Goal: Task Accomplishment & Management: Manage account settings

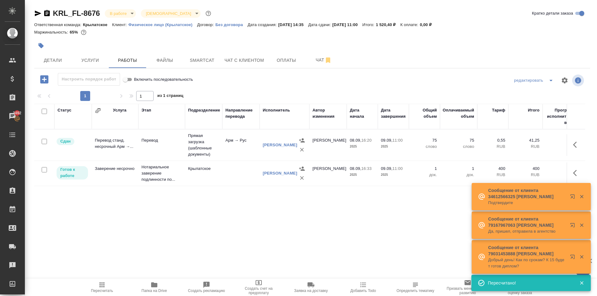
click at [302, 82] on div at bounding box center [312, 80] width 185 height 15
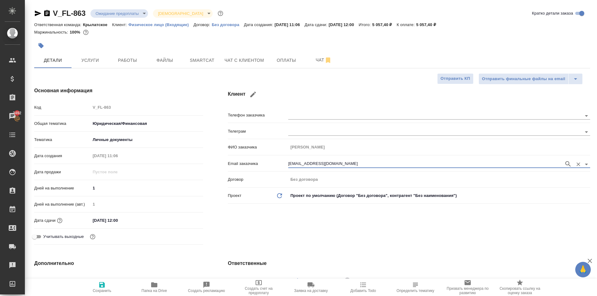
select select "RU"
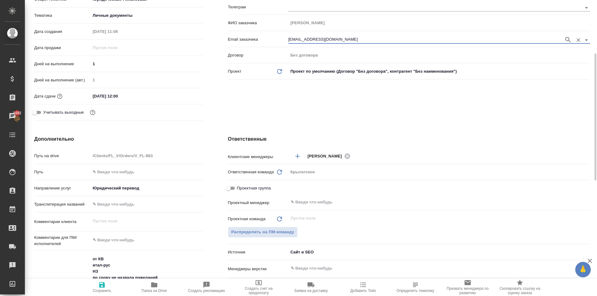
click at [102, 99] on input "[DATE] 12:00" at bounding box center [117, 96] width 54 height 9
click at [181, 94] on div "[DATE] 12:00" at bounding box center [146, 96] width 113 height 9
click at [183, 94] on icon "button" at bounding box center [185, 96] width 6 height 6
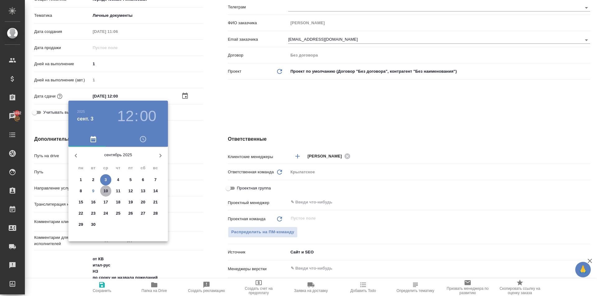
click at [105, 191] on p "10" at bounding box center [106, 191] width 5 height 6
type input "[DATE] 12:00"
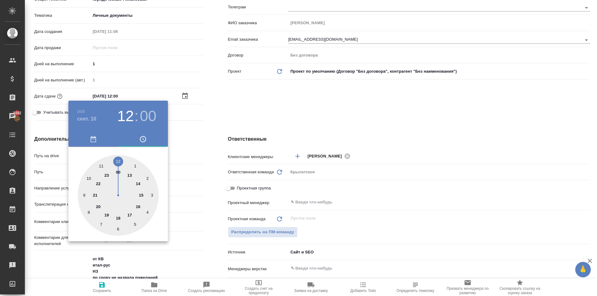
click at [208, 138] on div at bounding box center [298, 148] width 597 height 296
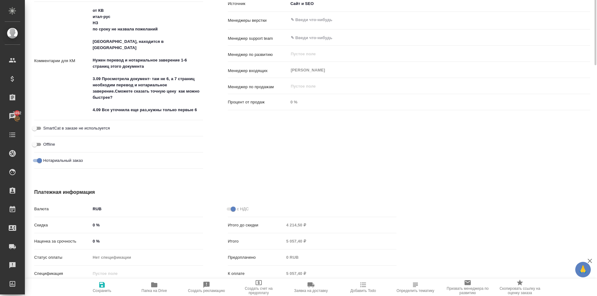
scroll to position [155, 0]
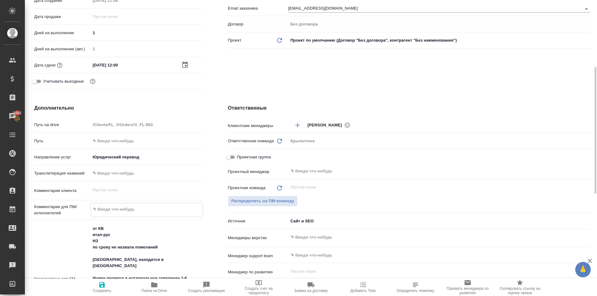
drag, startPoint x: 117, startPoint y: 212, endPoint x: 134, endPoint y: 206, distance: 18.3
click at [117, 211] on textarea at bounding box center [147, 209] width 112 height 11
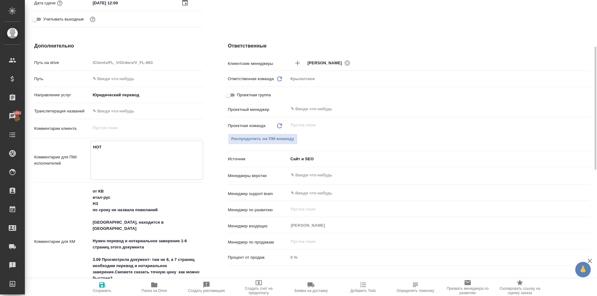
scroll to position [280, 0]
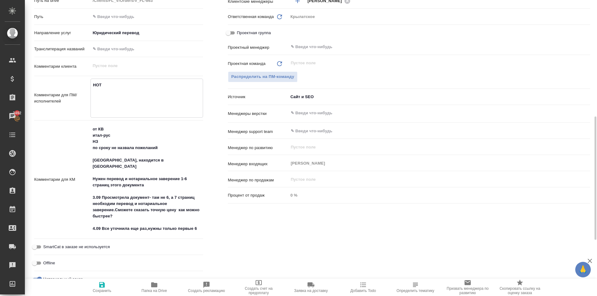
type textarea "НОТ"
drag, startPoint x: 148, startPoint y: 181, endPoint x: 76, endPoint y: 174, distance: 72.5
click at [76, 174] on div "Комментарии для КМ от КВ итал-рус НЗ по сроку не назвала пожеланий [GEOGRAPHIC_…" at bounding box center [118, 180] width 169 height 114
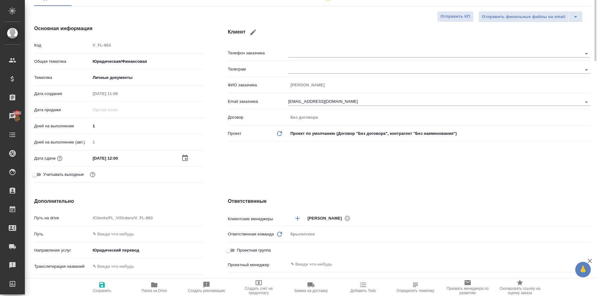
scroll to position [0, 0]
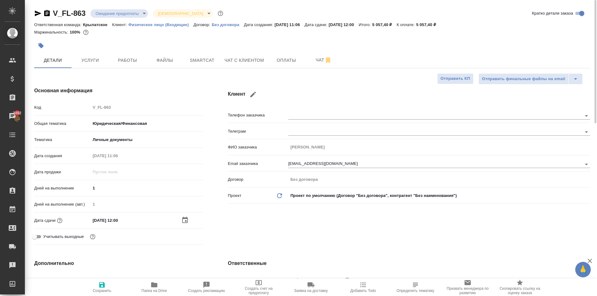
click at [103, 289] on span "Сохранить" at bounding box center [102, 291] width 19 height 4
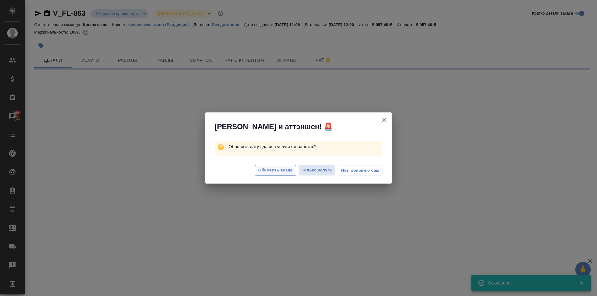
drag, startPoint x: 271, startPoint y: 169, endPoint x: 256, endPoint y: 172, distance: 15.7
click at [271, 169] on span "Обновить везде" at bounding box center [275, 170] width 34 height 7
select select "RU"
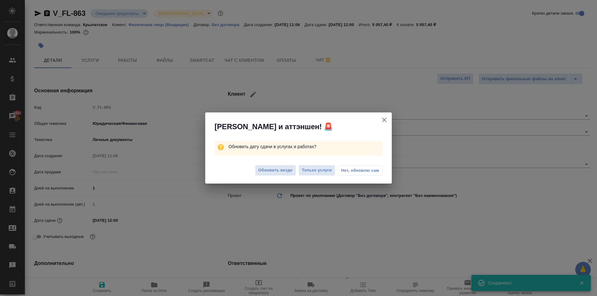
type textarea "x"
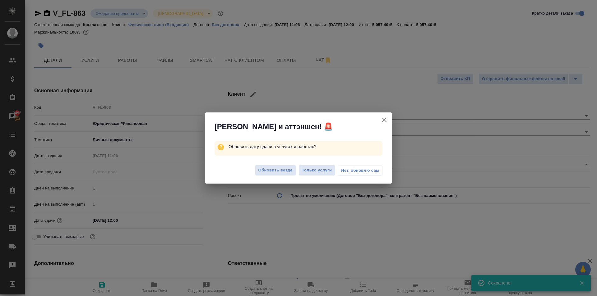
type textarea "x"
type input "[PERSON_NAME]"
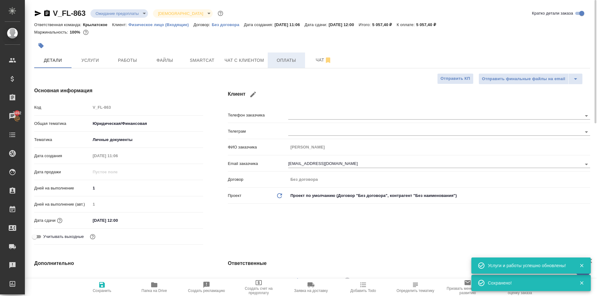
click at [284, 59] on span "Оплаты" at bounding box center [286, 61] width 30 height 8
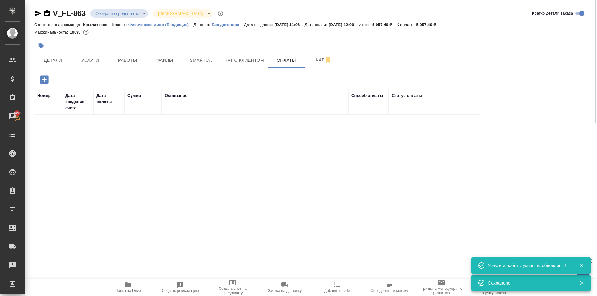
click at [47, 85] on icon "button" at bounding box center [44, 79] width 11 height 11
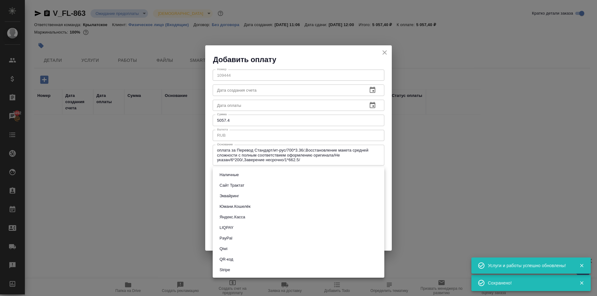
click at [225, 175] on body "🙏 .cls-1 fill:#fff; AWATERA [PERSON_NAME] Клиенты Спецификации Заказы 3492 Чаты…" at bounding box center [298, 148] width 597 height 296
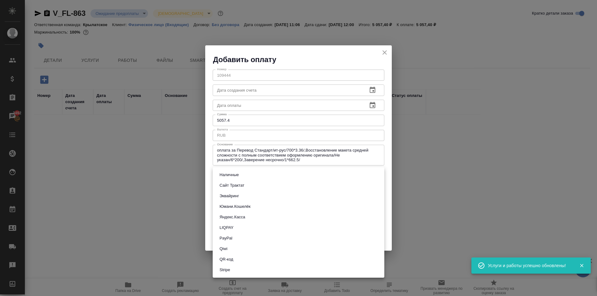
drag, startPoint x: 231, startPoint y: 195, endPoint x: 236, endPoint y: 199, distance: 6.8
click at [234, 202] on ul "Наличные Сайт Трактат Эквайринг Юмани.Кошелёк Яндекс.Касса LIQPAY PayPal Qiwi Q…" at bounding box center [299, 222] width 172 height 111
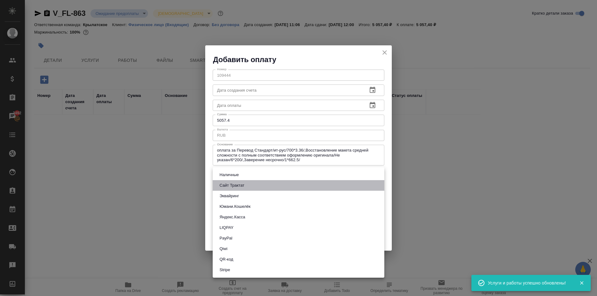
click at [237, 186] on button "Сайт Трактат" at bounding box center [232, 185] width 29 height 7
type input "site-traktat"
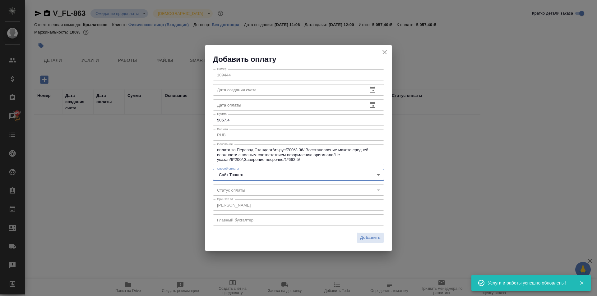
click at [379, 243] on button "Добавить" at bounding box center [370, 238] width 27 height 11
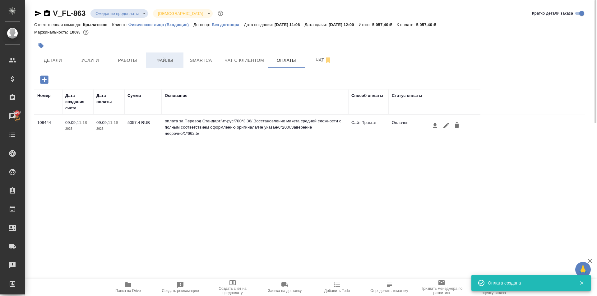
click at [161, 59] on span "Файлы" at bounding box center [165, 61] width 30 height 8
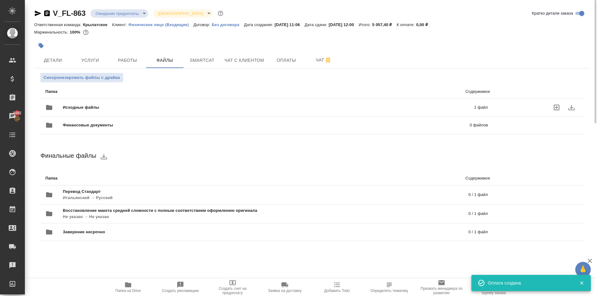
click at [103, 104] on span "Исходные файлы" at bounding box center [175, 107] width 224 height 6
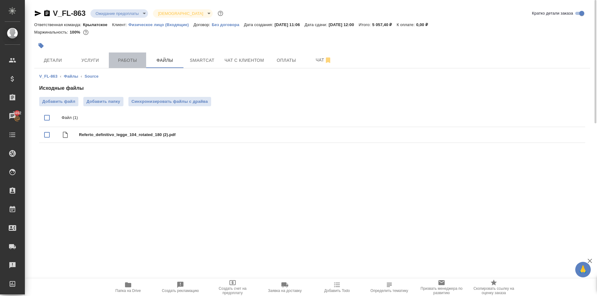
click at [136, 60] on span "Работы" at bounding box center [128, 61] width 30 height 8
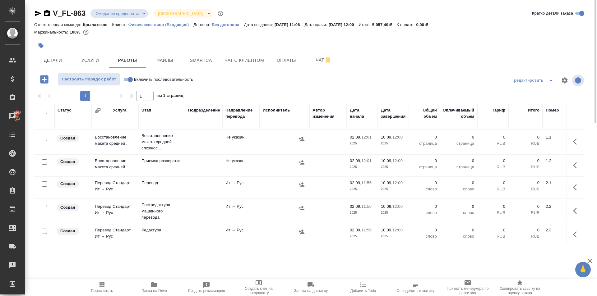
click at [127, 78] on input "Включить последовательность" at bounding box center [130, 79] width 22 height 7
checkbox input "true"
click at [44, 111] on input "checkbox" at bounding box center [44, 111] width 5 height 5
checkbox input "true"
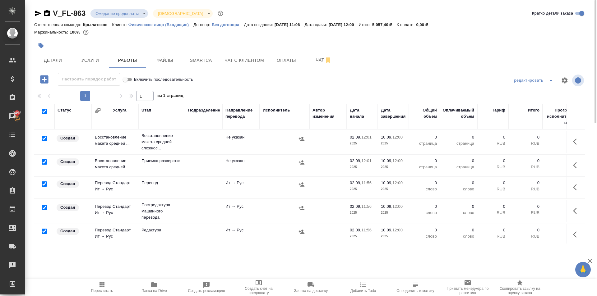
checkbox input "true"
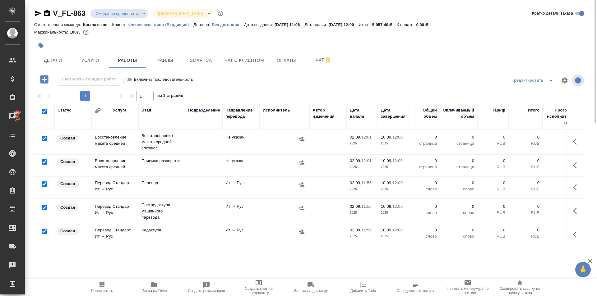
checkbox input "true"
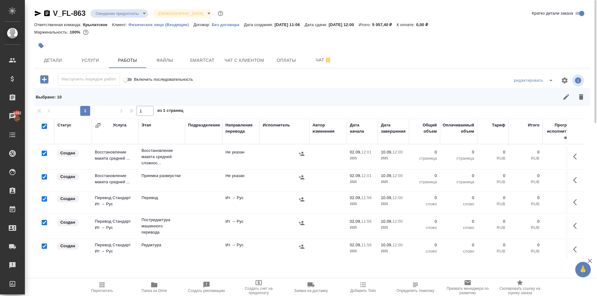
click at [43, 153] on input "checkbox" at bounding box center [44, 153] width 5 height 5
checkbox input "false"
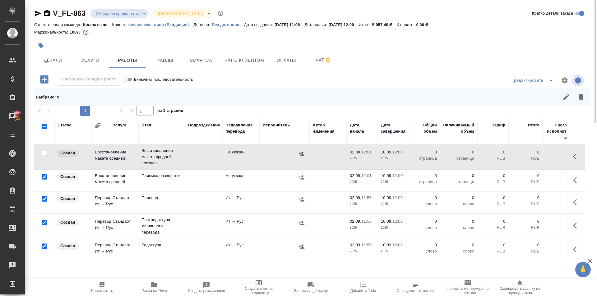
click at [44, 199] on input "checkbox" at bounding box center [44, 199] width 5 height 5
checkbox input "false"
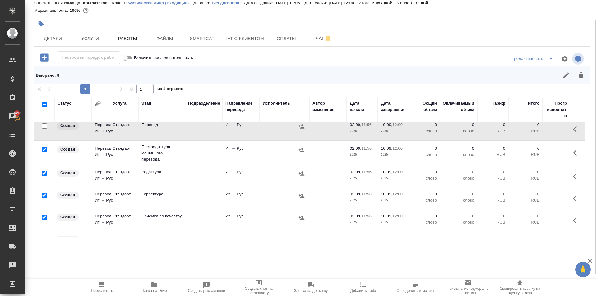
scroll to position [62, 0]
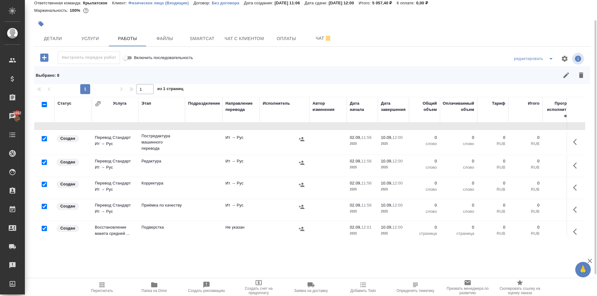
click at [45, 138] on input "checkbox" at bounding box center [44, 138] width 5 height 5
checkbox input "false"
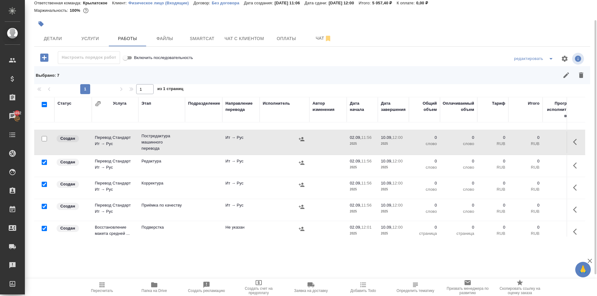
click at [43, 208] on input "checkbox" at bounding box center [44, 206] width 5 height 5
checkbox input "false"
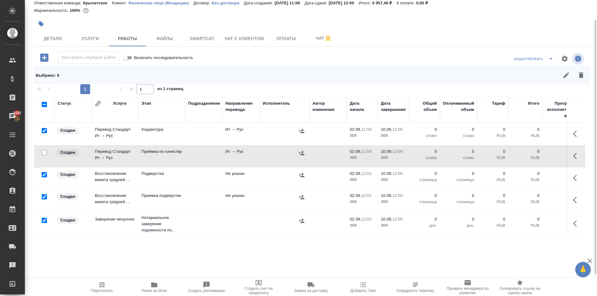
scroll to position [121, 0]
click at [45, 218] on input "checkbox" at bounding box center [44, 220] width 5 height 5
checkbox input "false"
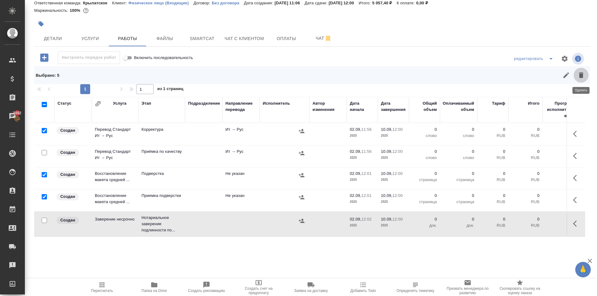
drag, startPoint x: 586, startPoint y: 76, endPoint x: 551, endPoint y: 103, distance: 43.9
click at [585, 76] on button "button" at bounding box center [581, 75] width 15 height 15
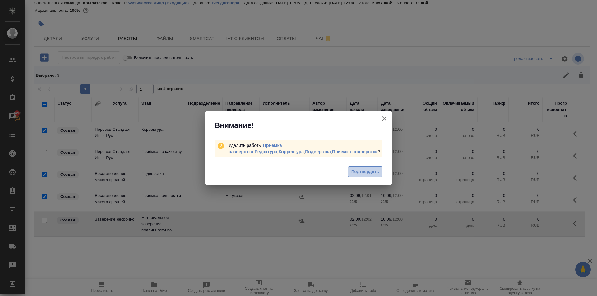
click at [375, 175] on span "Подтвердить" at bounding box center [365, 172] width 28 height 7
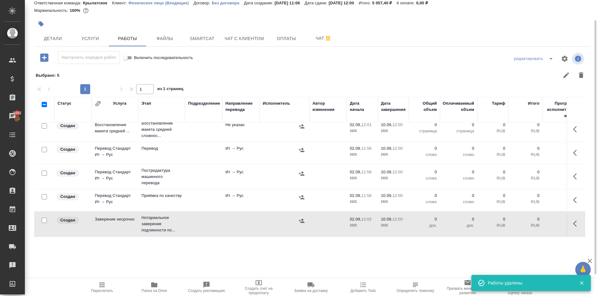
scroll to position [10, 0]
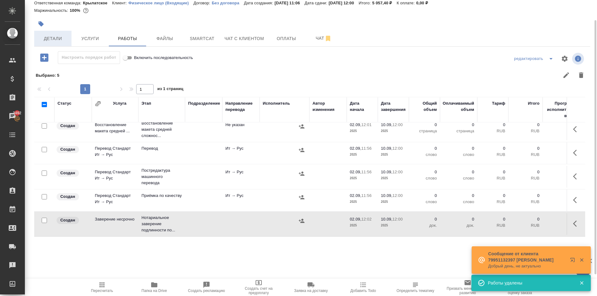
click at [57, 39] on span "Детали" at bounding box center [53, 39] width 30 height 8
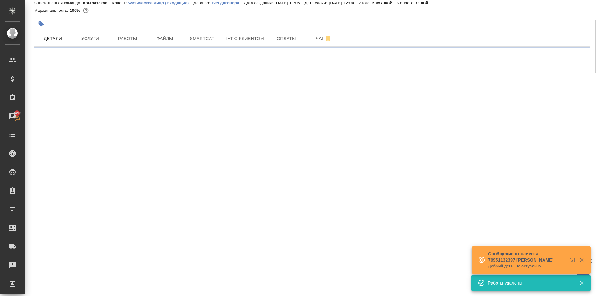
select select "RU"
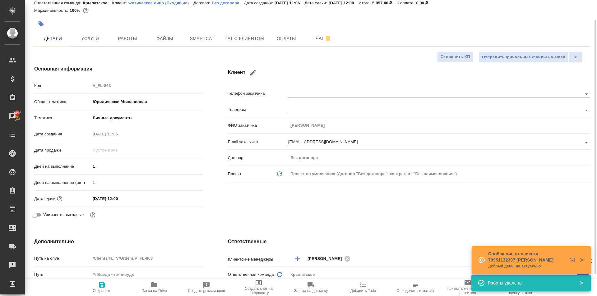
type textarea "x"
click at [115, 103] on body "🙏 .cls-1 fill:#fff; AWATERA [PERSON_NAME] Клиенты Спецификации Заказы 3492 Чаты…" at bounding box center [298, 148] width 597 height 296
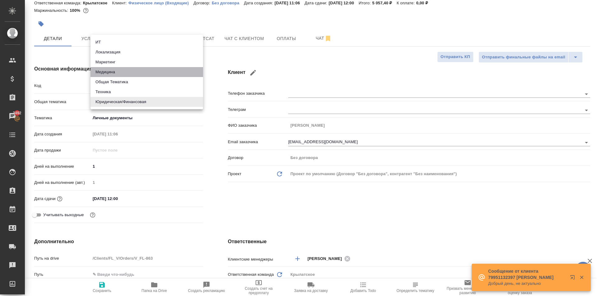
click at [106, 67] on li "Медицина" at bounding box center [146, 72] width 113 height 10
type input "med"
type textarea "x"
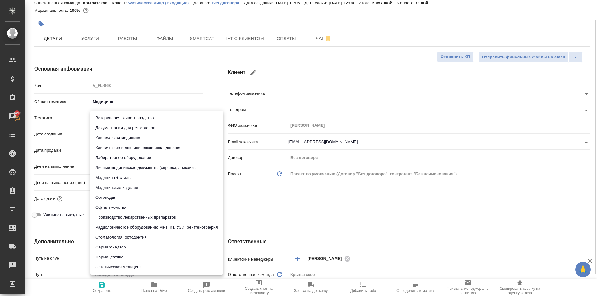
click at [115, 119] on body "🙏 .cls-1 fill:#fff; AWATERA [PERSON_NAME] Клиенты Спецификации Заказы 3492 Чаты…" at bounding box center [298, 148] width 597 height 296
drag, startPoint x: 178, startPoint y: 169, endPoint x: 143, endPoint y: 127, distance: 54.3
click at [143, 127] on ul "Ветеринария, животноводство Документация для рег. органов Клиническая медицина …" at bounding box center [156, 193] width 132 height 164
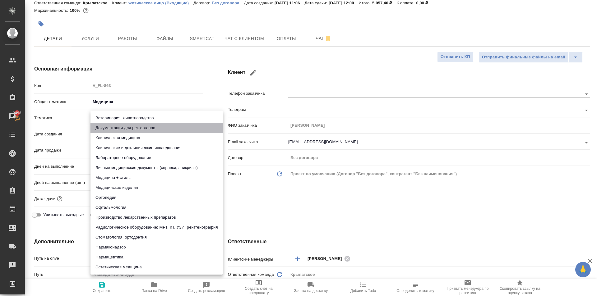
click at [143, 127] on li "Документация для рег. органов" at bounding box center [156, 128] width 132 height 10
type input "5f647205b73bc97568ca66c6"
type textarea "x"
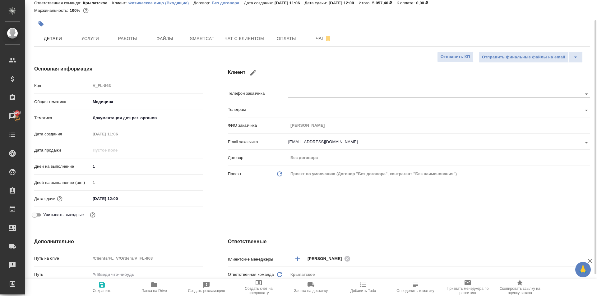
click at [101, 291] on span "Сохранить" at bounding box center [102, 291] width 19 height 4
type textarea "x"
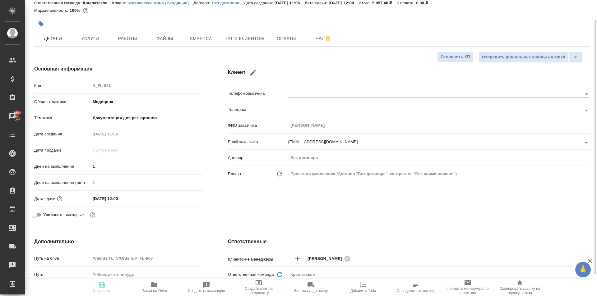
type textarea "x"
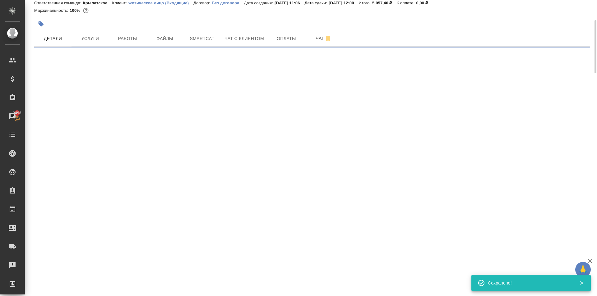
select select "RU"
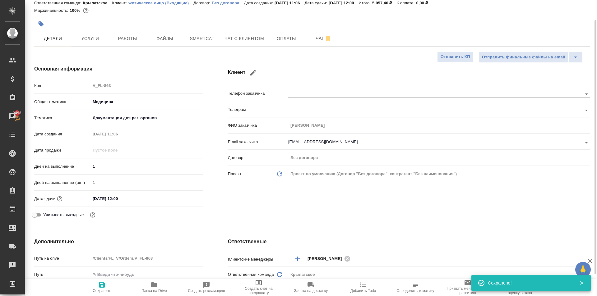
type textarea "x"
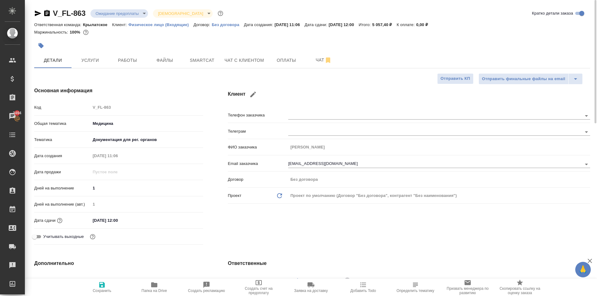
type textarea "x"
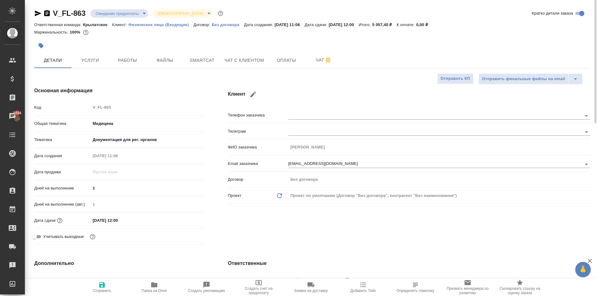
type textarea "x"
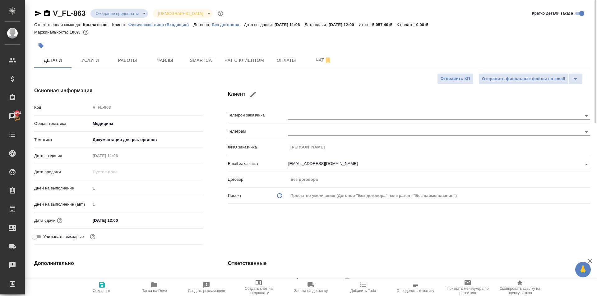
type textarea "x"
